Goal: Navigation & Orientation: Find specific page/section

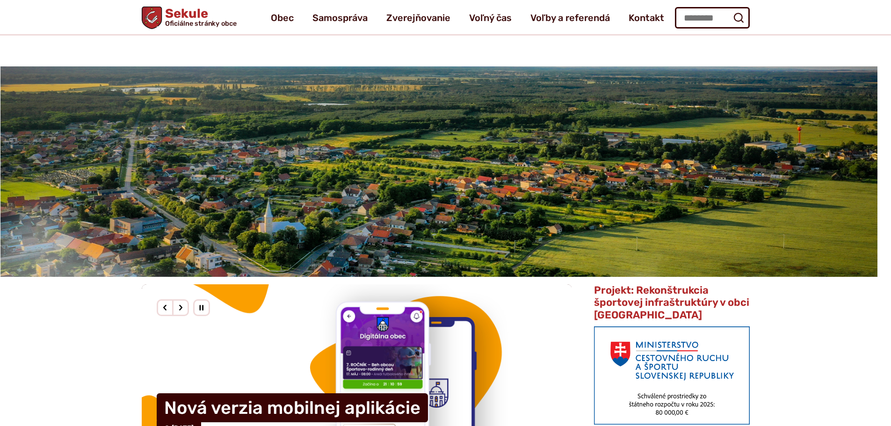
scroll to position [608, 0]
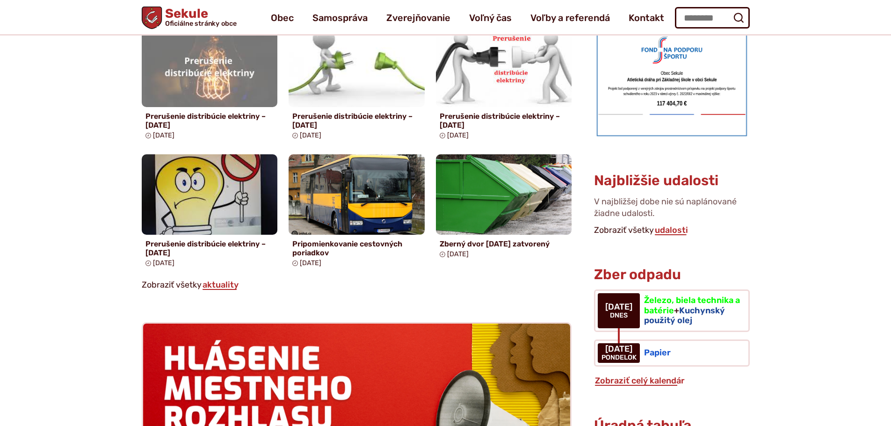
drag, startPoint x: 198, startPoint y: 11, endPoint x: 210, endPoint y: 14, distance: 12.4
click at [198, 11] on h1 "Sekule Oficiálne stránky obce" at bounding box center [199, 17] width 75 height 20
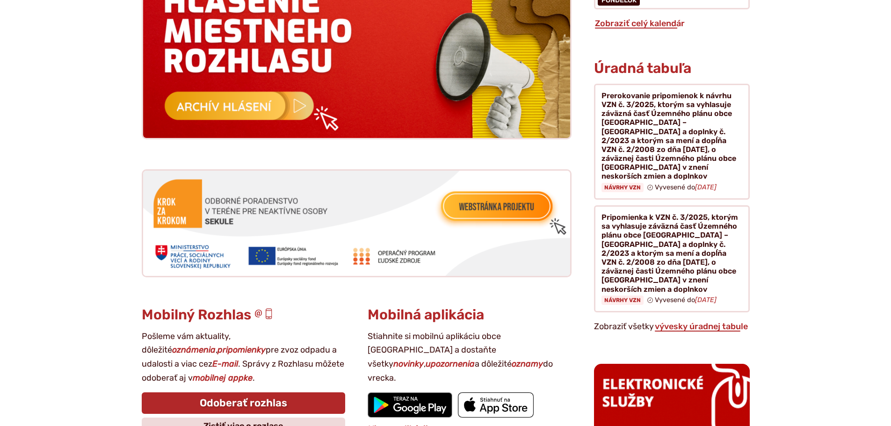
scroll to position [982, 0]
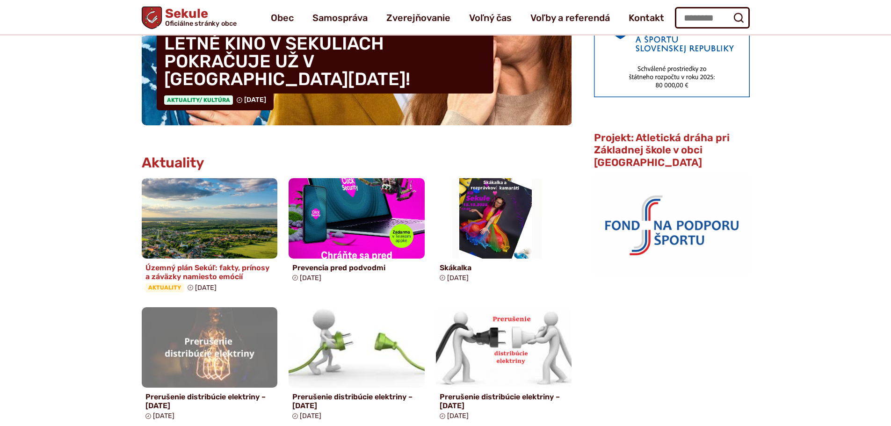
scroll to position [47, 0]
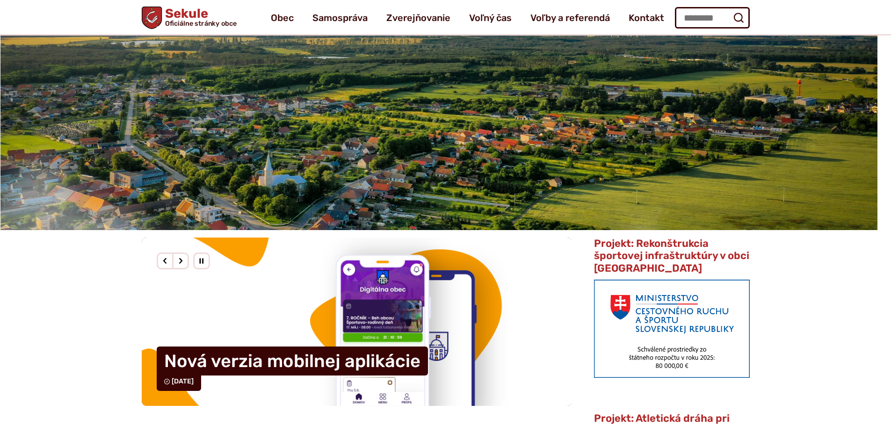
click at [192, 18] on h1 "Sekule Oficiálne stránky obce" at bounding box center [199, 17] width 75 height 20
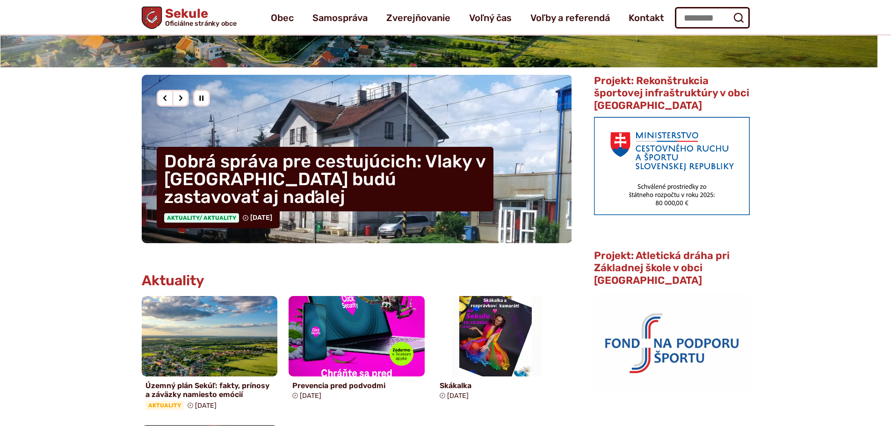
scroll to position [94, 0]
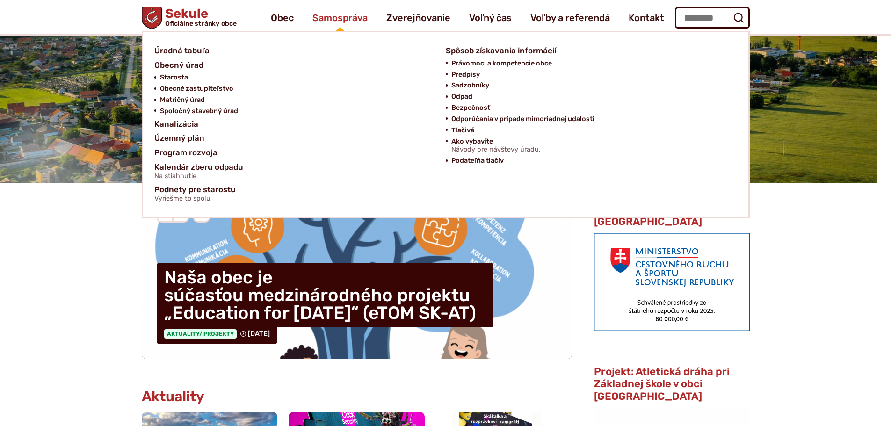
click at [348, 21] on span "Samospráva" at bounding box center [339, 18] width 55 height 26
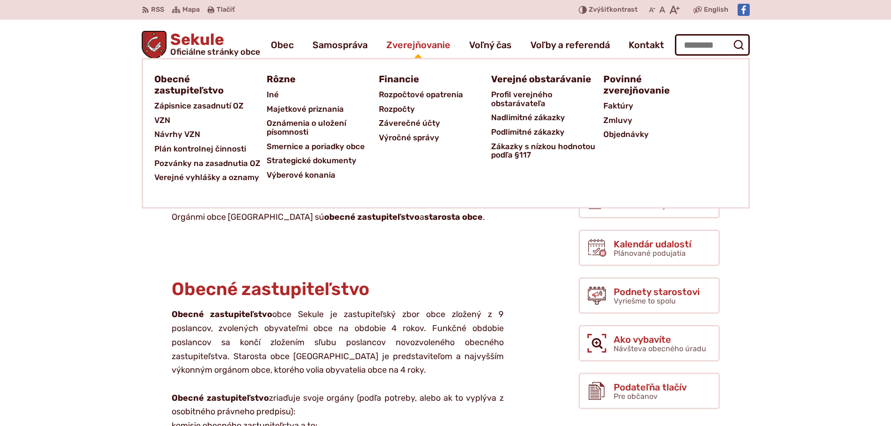
click at [427, 51] on span "Zverejňovanie" at bounding box center [418, 45] width 64 height 26
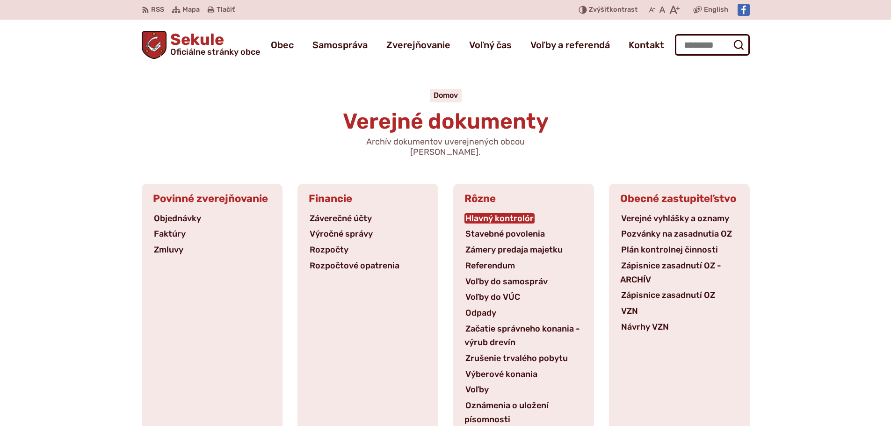
click at [480, 213] on link "Hlavný kontrolór" at bounding box center [499, 218] width 70 height 10
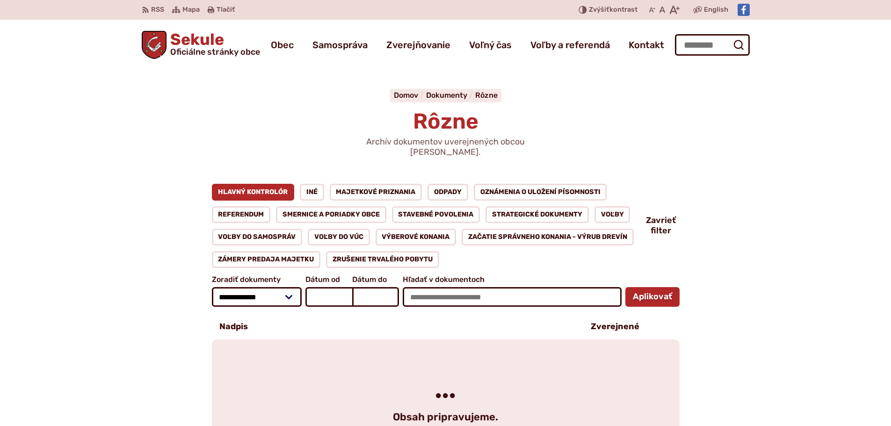
click at [205, 43] on span "Sekule Oficiálne stránky obce" at bounding box center [214, 44] width 94 height 24
